Goal: Transaction & Acquisition: Book appointment/travel/reservation

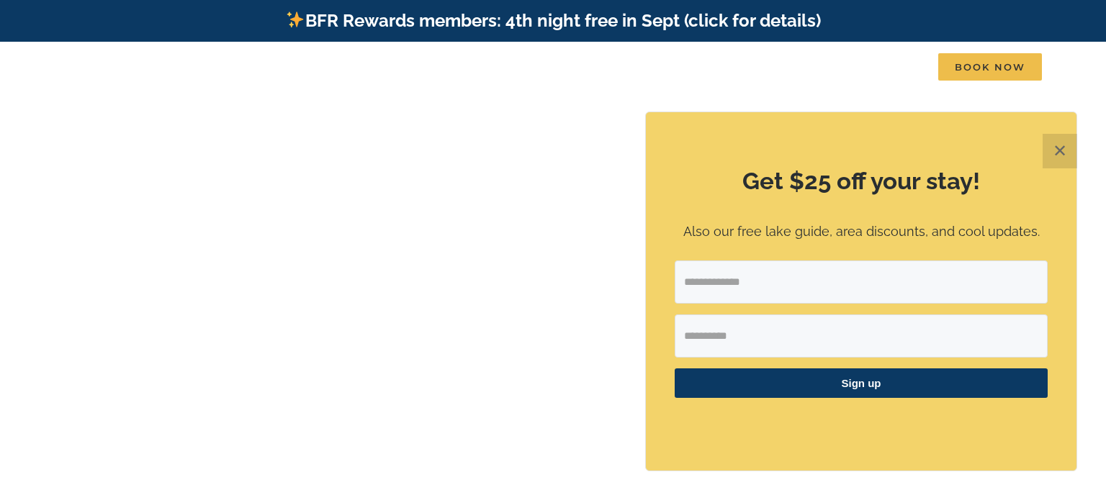
click at [1069, 146] on button "✕" at bounding box center [1060, 151] width 35 height 35
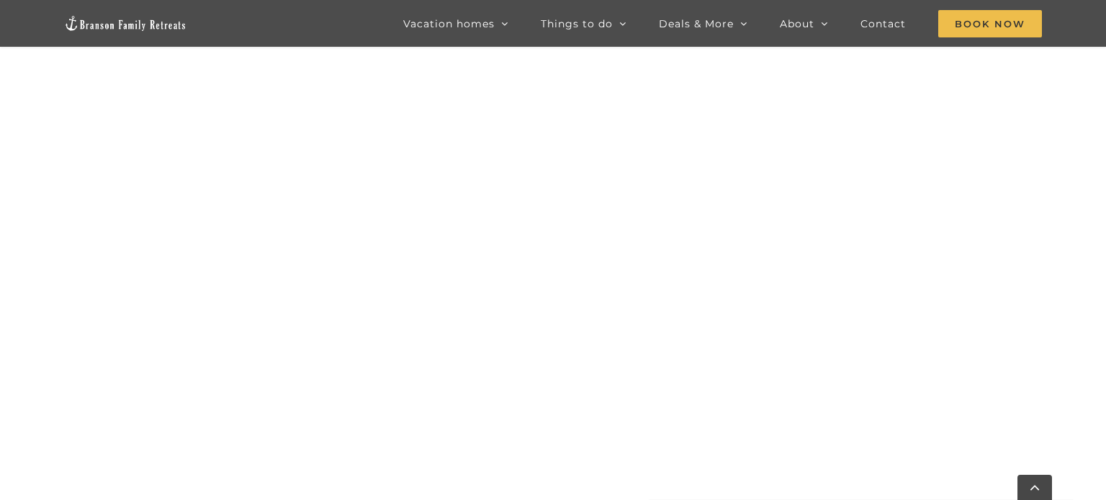
scroll to position [1213, 0]
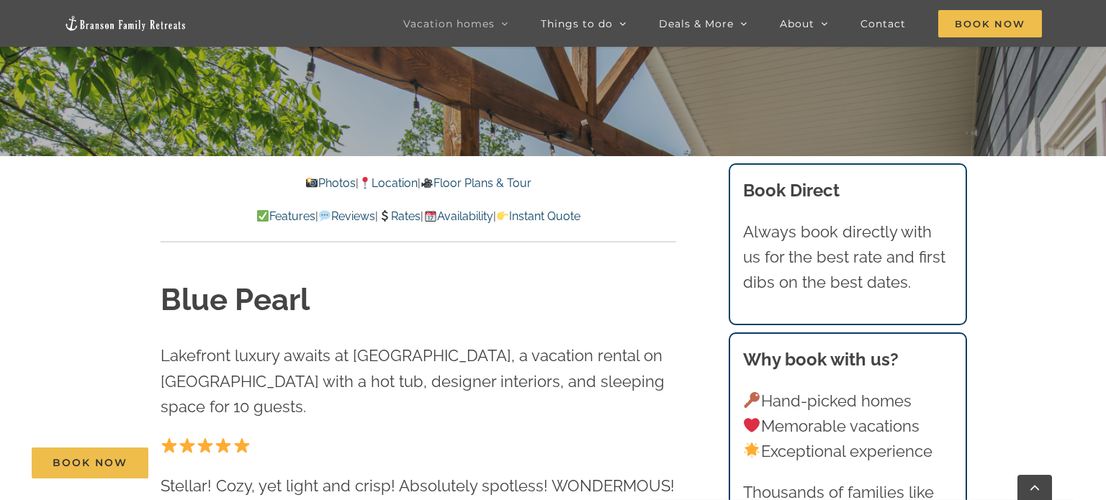
scroll to position [386, 0]
click at [404, 215] on link "Rates" at bounding box center [399, 217] width 42 height 14
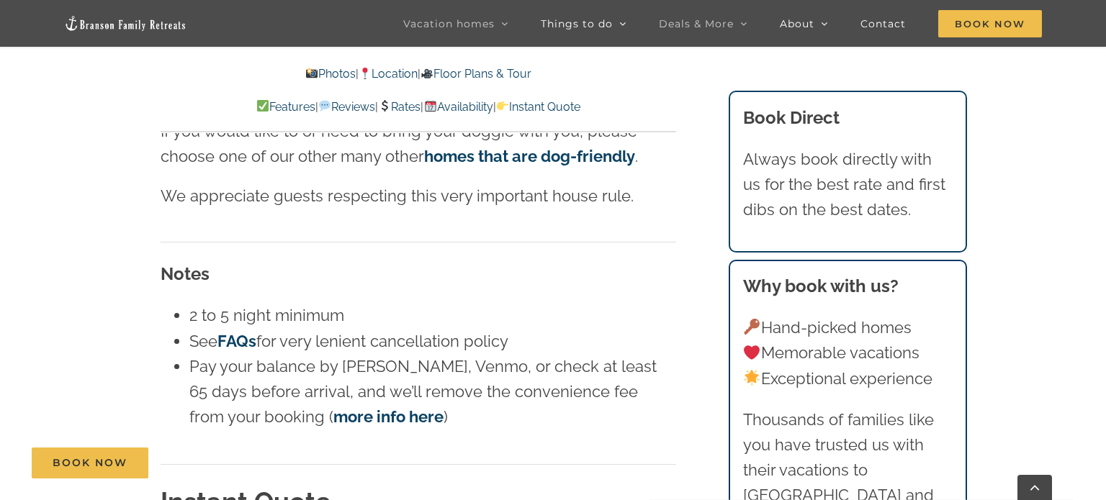
scroll to position [8673, 0]
